Goal: Task Accomplishment & Management: Manage account settings

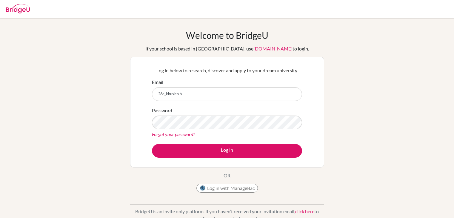
click at [105, 50] on div "Welcome to BridgeU If your school is based in China, use app.bridge-u.com.cn to…" at bounding box center [227, 127] width 454 height 195
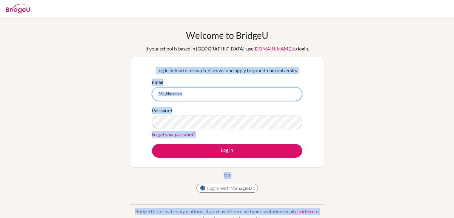
click at [189, 97] on input "26d_khuslen.b" at bounding box center [227, 94] width 150 height 14
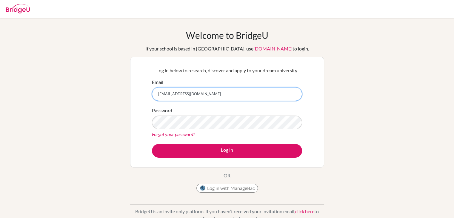
type input "[EMAIL_ADDRESS][DOMAIN_NAME]"
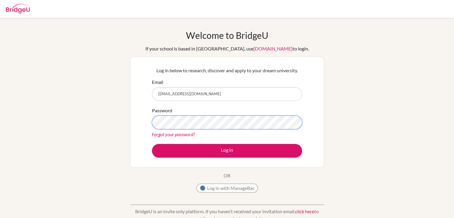
click at [152, 144] on button "Log in" at bounding box center [227, 151] width 150 height 14
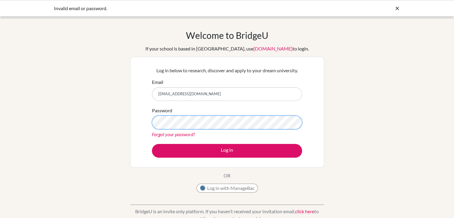
click at [152, 144] on button "Log in" at bounding box center [227, 151] width 150 height 14
click at [181, 134] on link "Forgot your password?" at bounding box center [173, 134] width 43 height 6
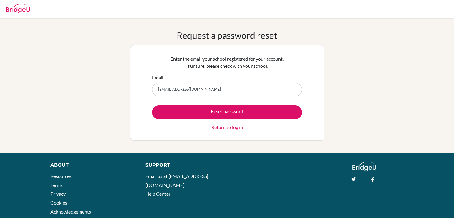
type input "[EMAIL_ADDRESS][DOMAIN_NAME]"
click at [152, 105] on button "Reset password" at bounding box center [227, 112] width 150 height 14
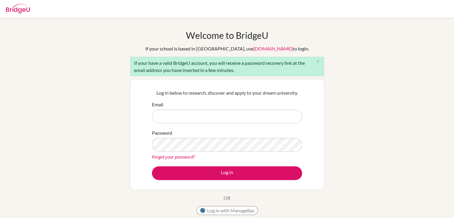
click at [180, 136] on div "Password Forgot your password?" at bounding box center [227, 144] width 150 height 31
click at [254, 123] on form "Email Password Forgot your password? Log in" at bounding box center [227, 140] width 150 height 79
click at [251, 117] on input "Email" at bounding box center [227, 117] width 150 height 14
type input "[EMAIL_ADDRESS][DOMAIN_NAME]"
click at [152, 166] on button "Log in" at bounding box center [227, 173] width 150 height 14
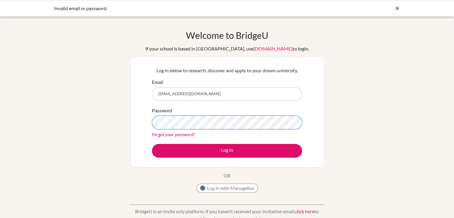
click at [152, 144] on button "Log in" at bounding box center [227, 151] width 150 height 14
